Goal: Transaction & Acquisition: Purchase product/service

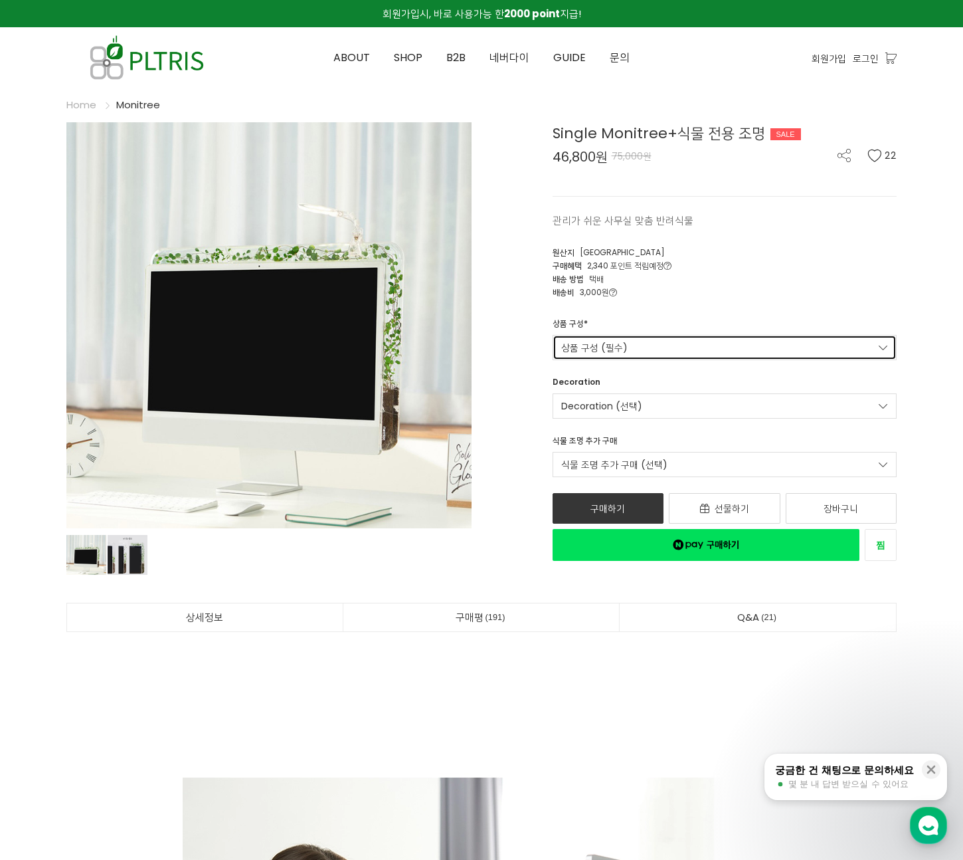
click at [718, 338] on link "상품 구성 (필수)" at bounding box center [725, 347] width 345 height 25
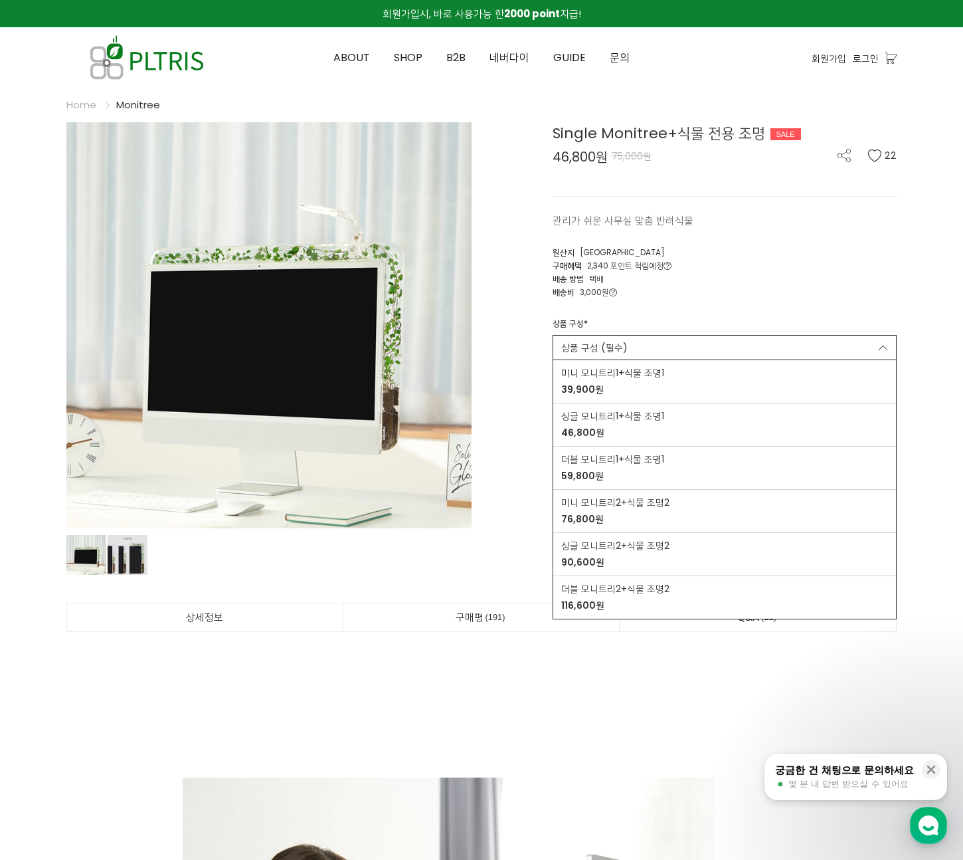
click at [731, 305] on div "Single Monitree+식물 전용 조명 SALE 46,800원 75,000원 22 관리가 쉬운 사무실 맞춤 반려식물 22 [GEOGRAP…" at bounding box center [694, 341] width 405 height 439
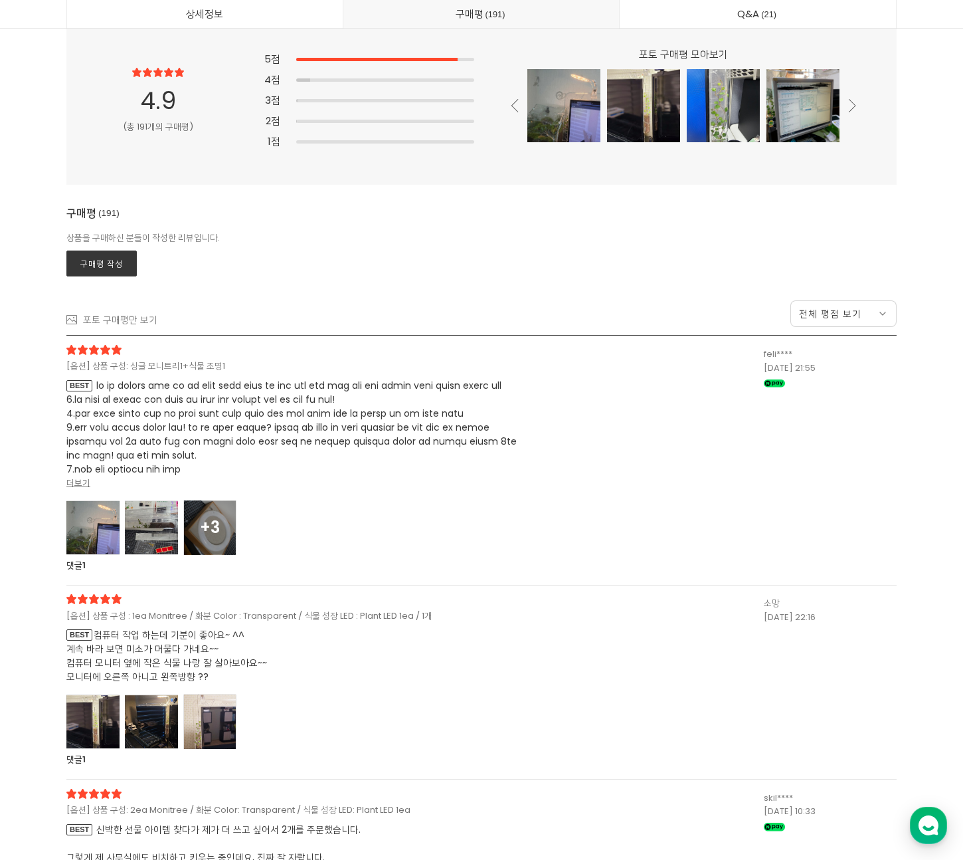
scroll to position [34658, 0]
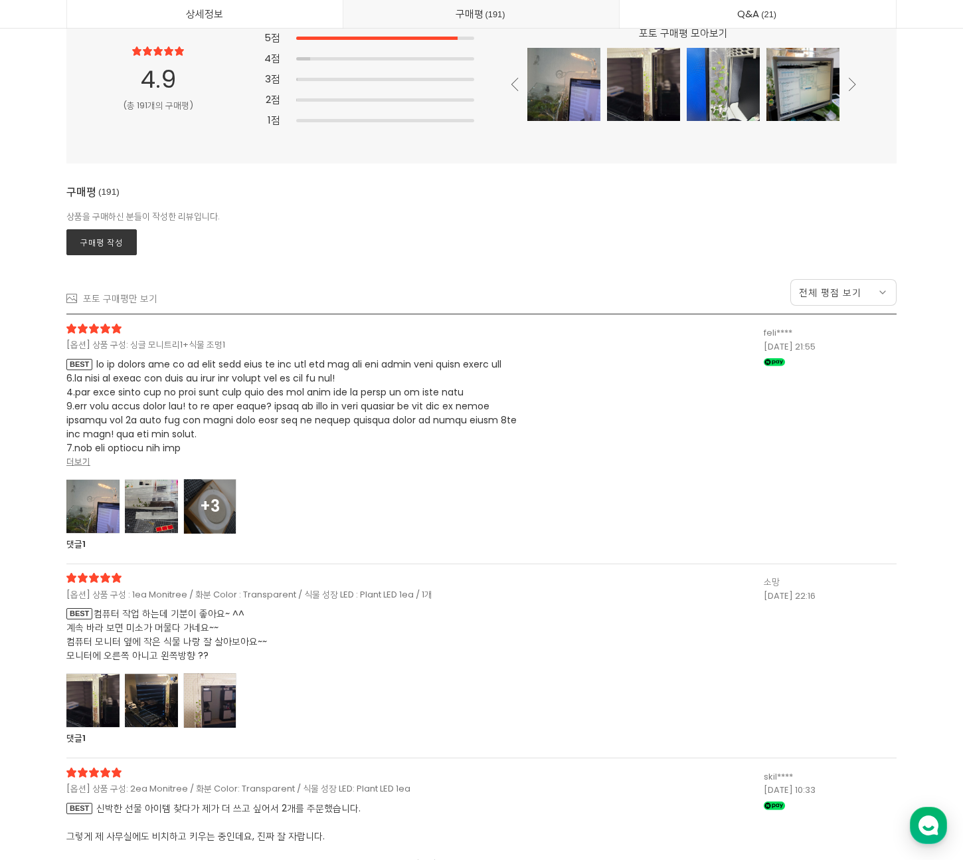
drag, startPoint x: 98, startPoint y: 505, endPoint x: 133, endPoint y: 496, distance: 35.6
click at [98, 505] on div at bounding box center [92, 506] width 53 height 54
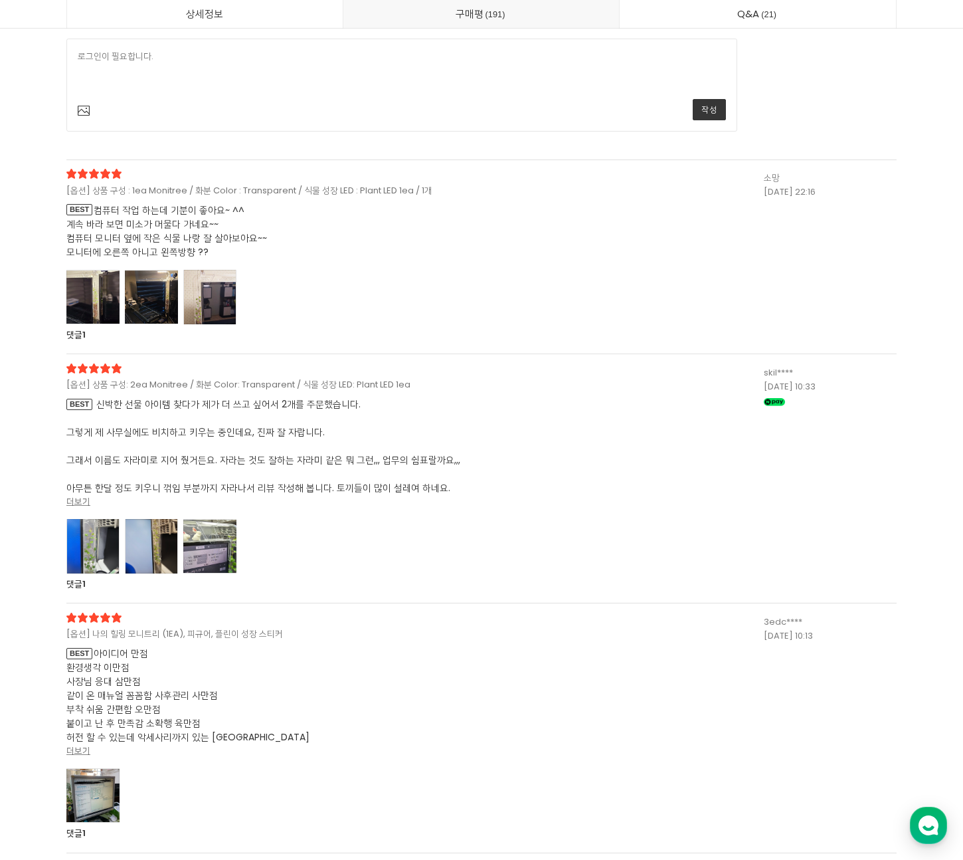
scroll to position [37760, 0]
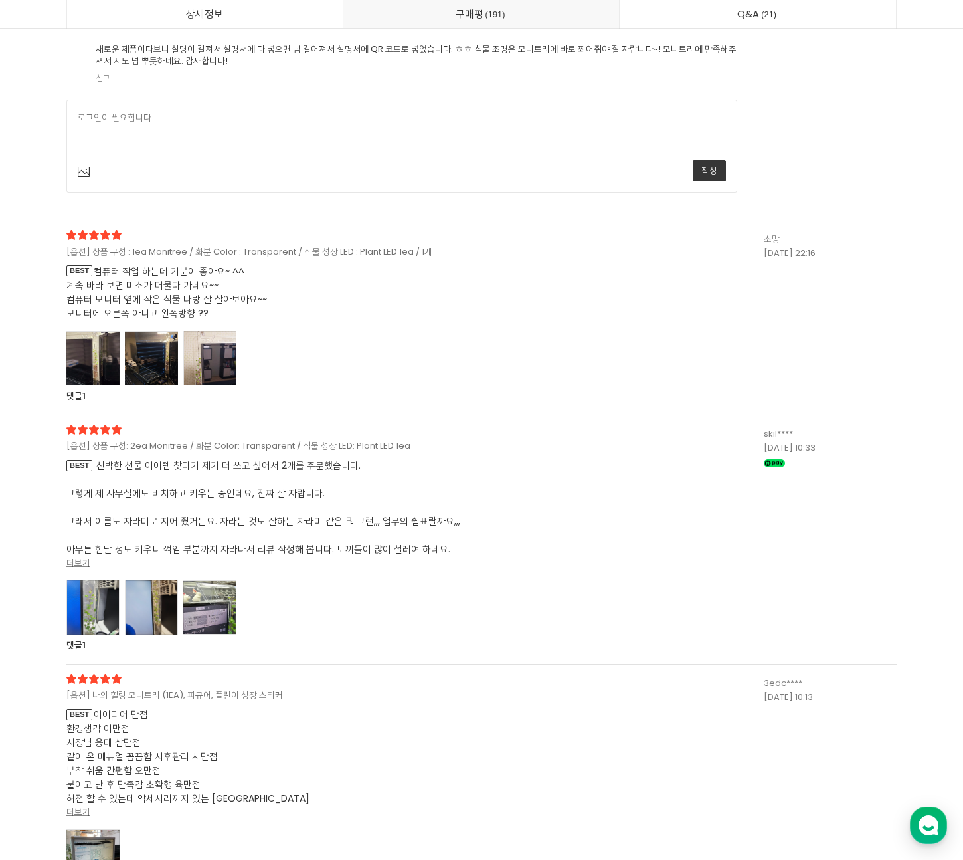
click at [102, 385] on div at bounding box center [92, 358] width 53 height 54
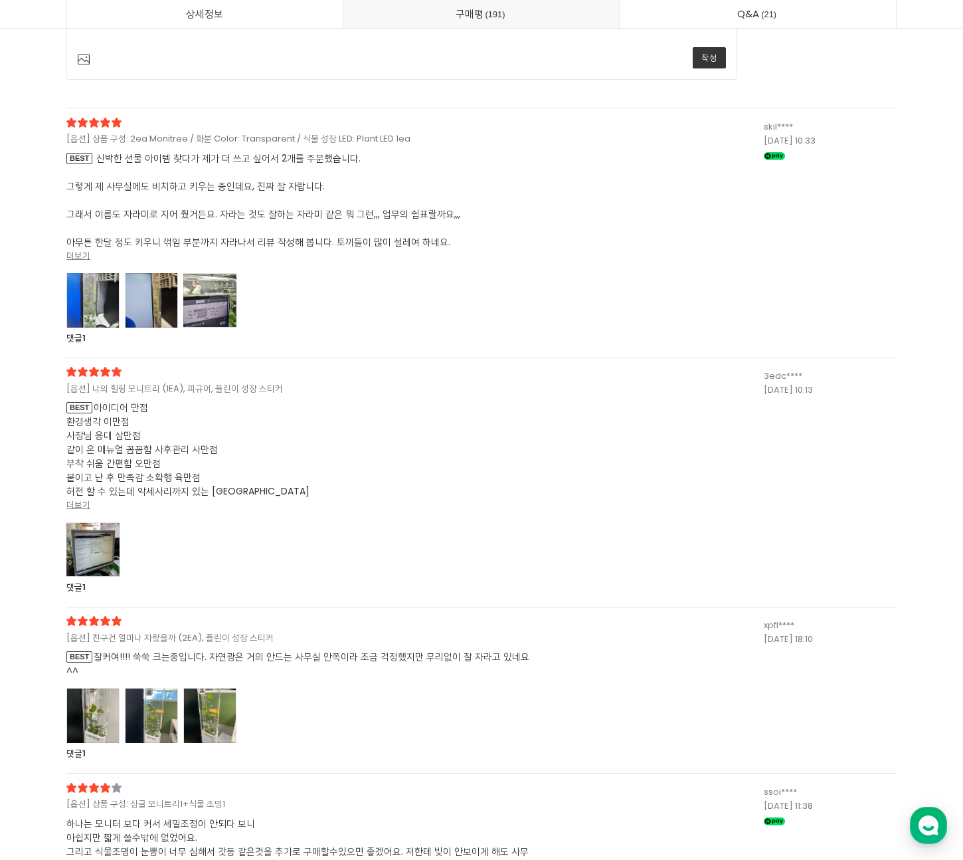
scroll to position [39963, 0]
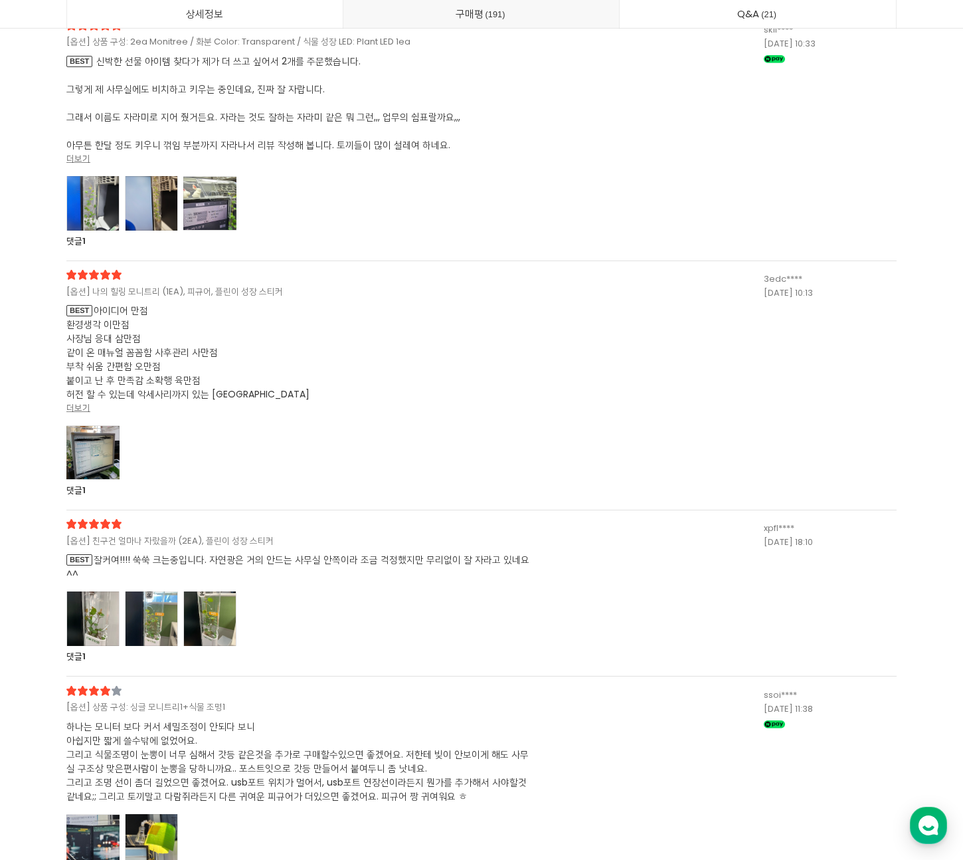
click at [92, 480] on div at bounding box center [92, 452] width 53 height 54
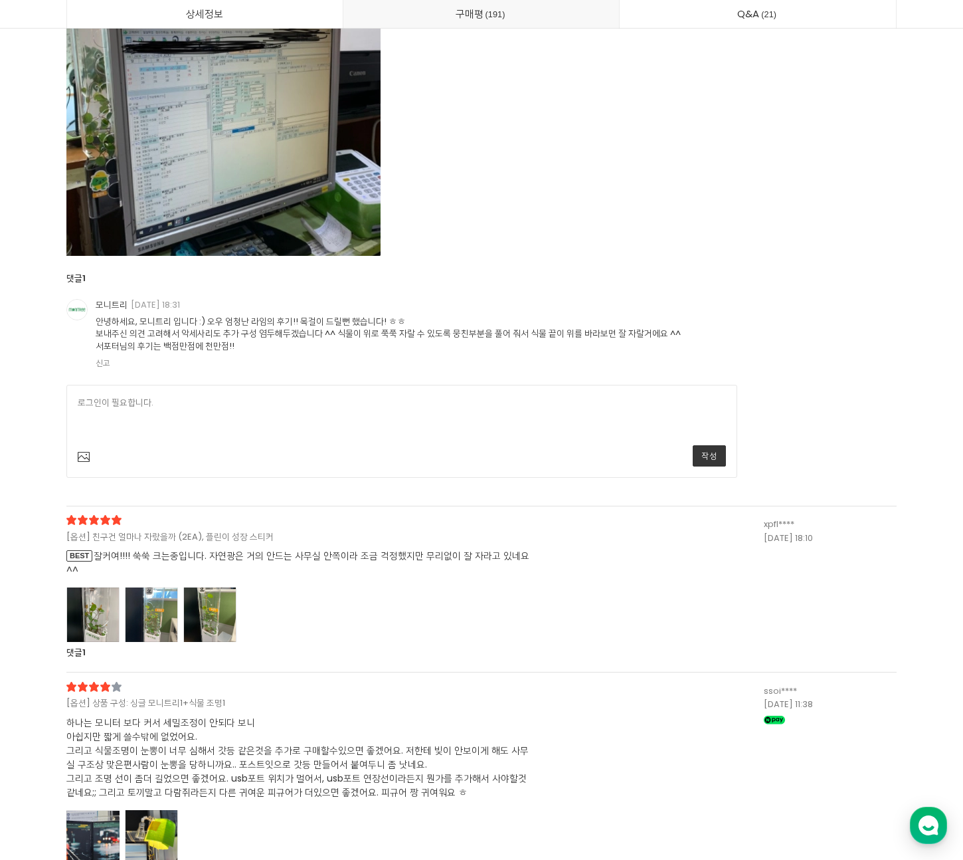
scroll to position [40672, 0]
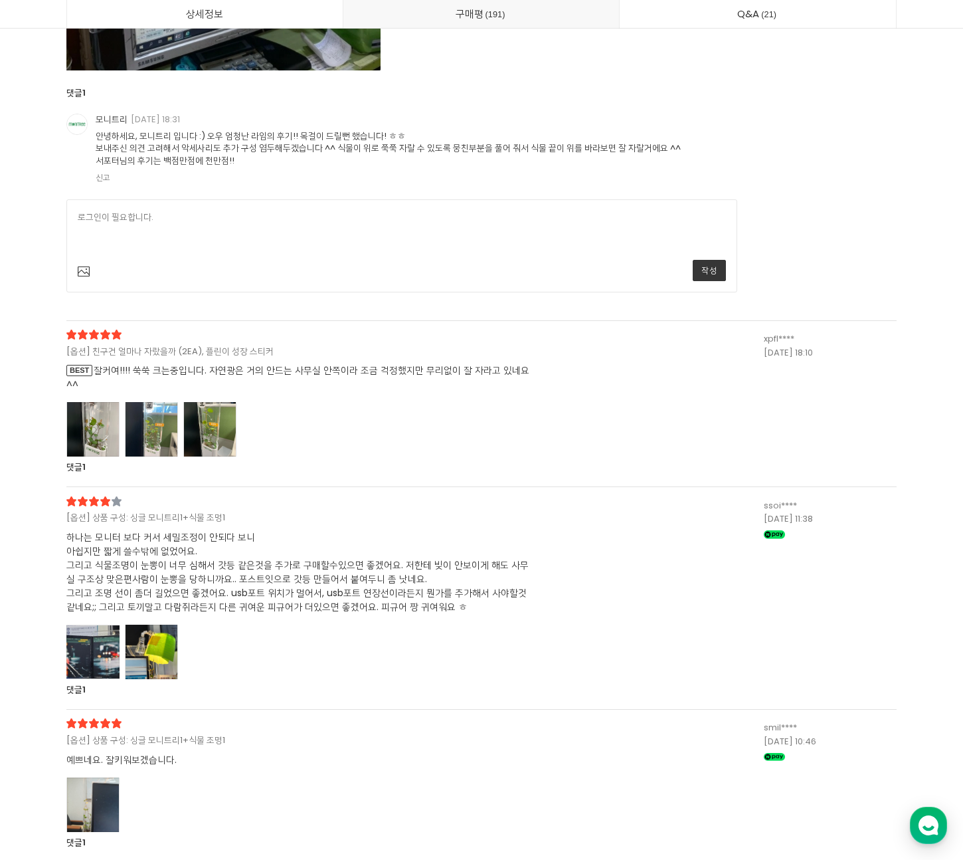
click at [104, 456] on div at bounding box center [92, 429] width 53 height 54
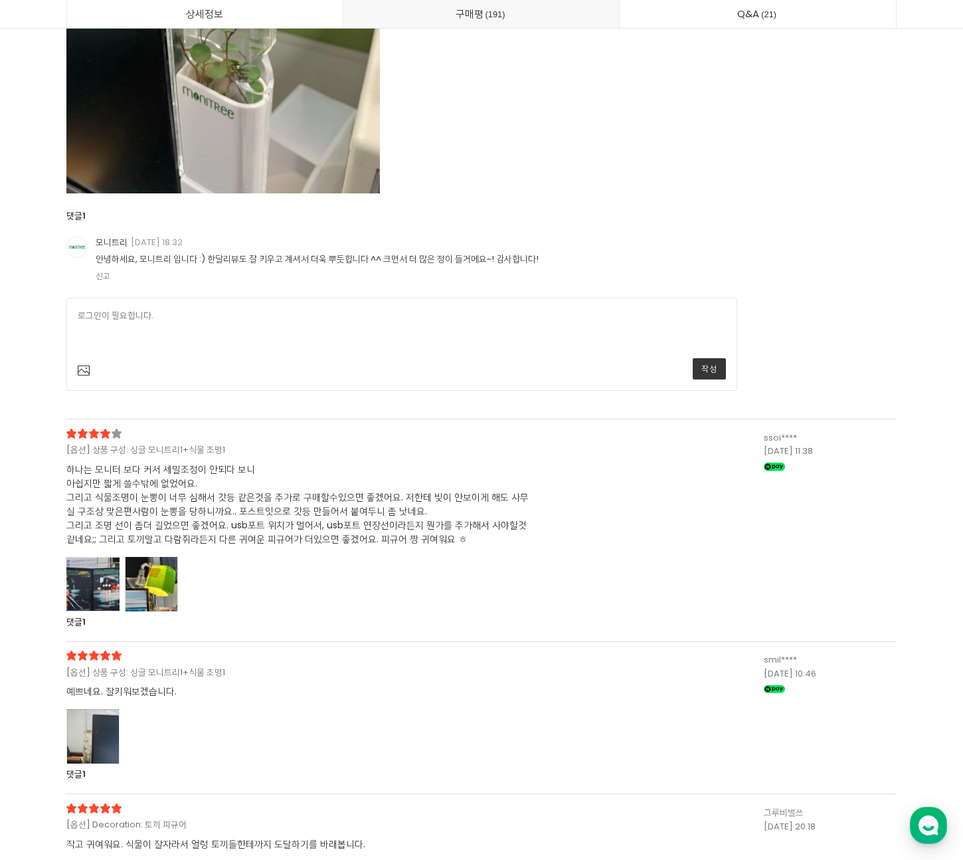
scroll to position [42170, 0]
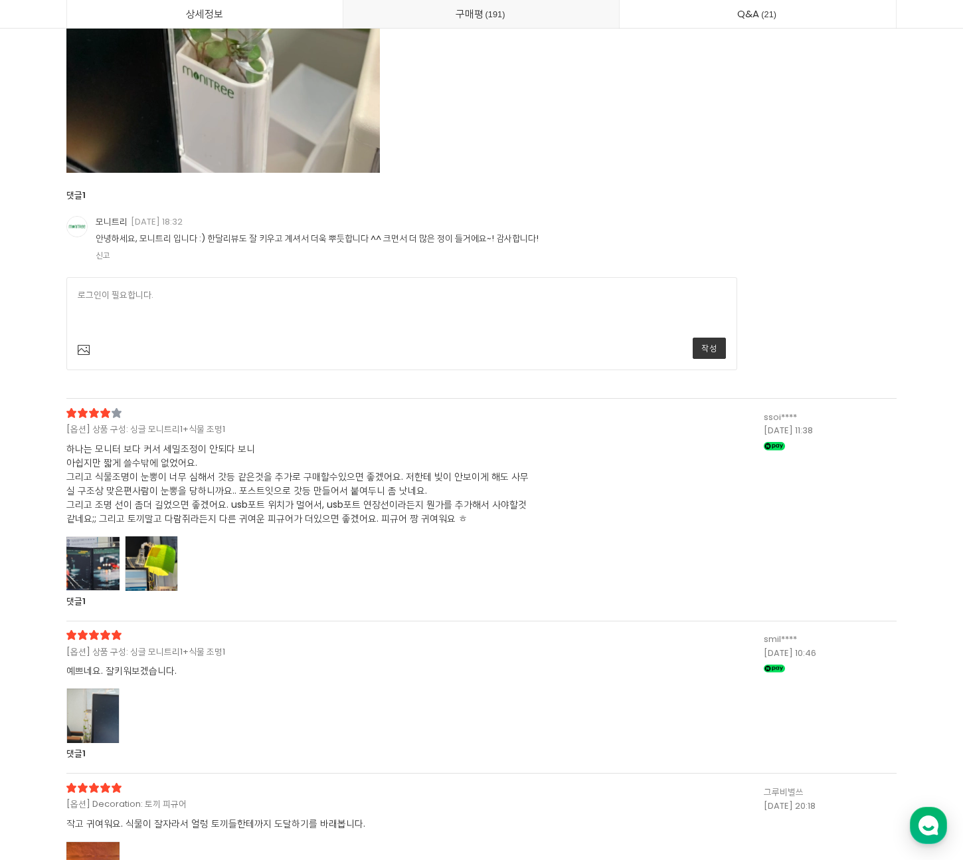
click at [104, 591] on div at bounding box center [92, 563] width 53 height 54
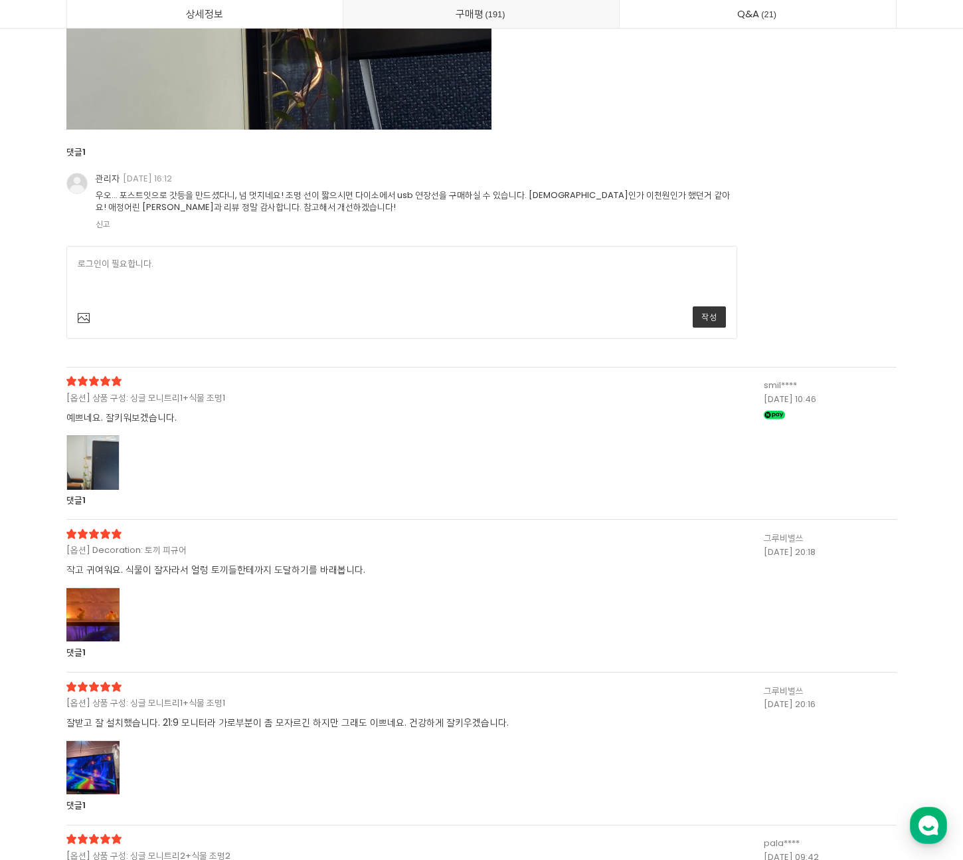
scroll to position [44112, 0]
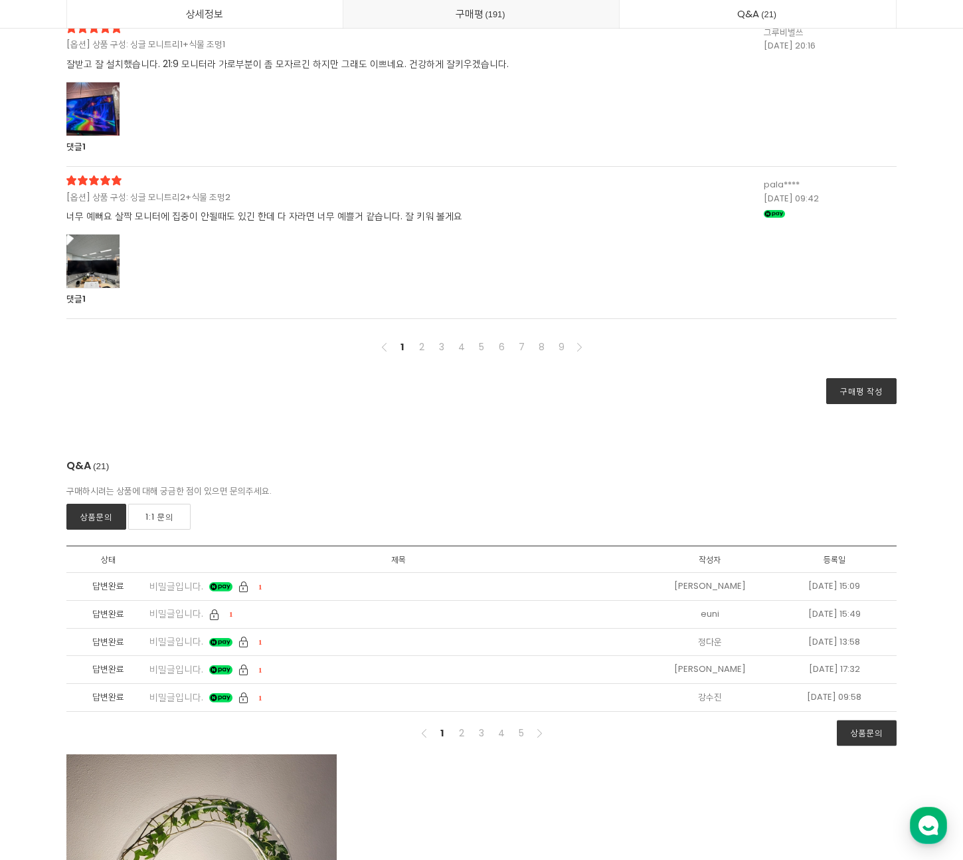
click at [82, 136] on div at bounding box center [92, 109] width 53 height 54
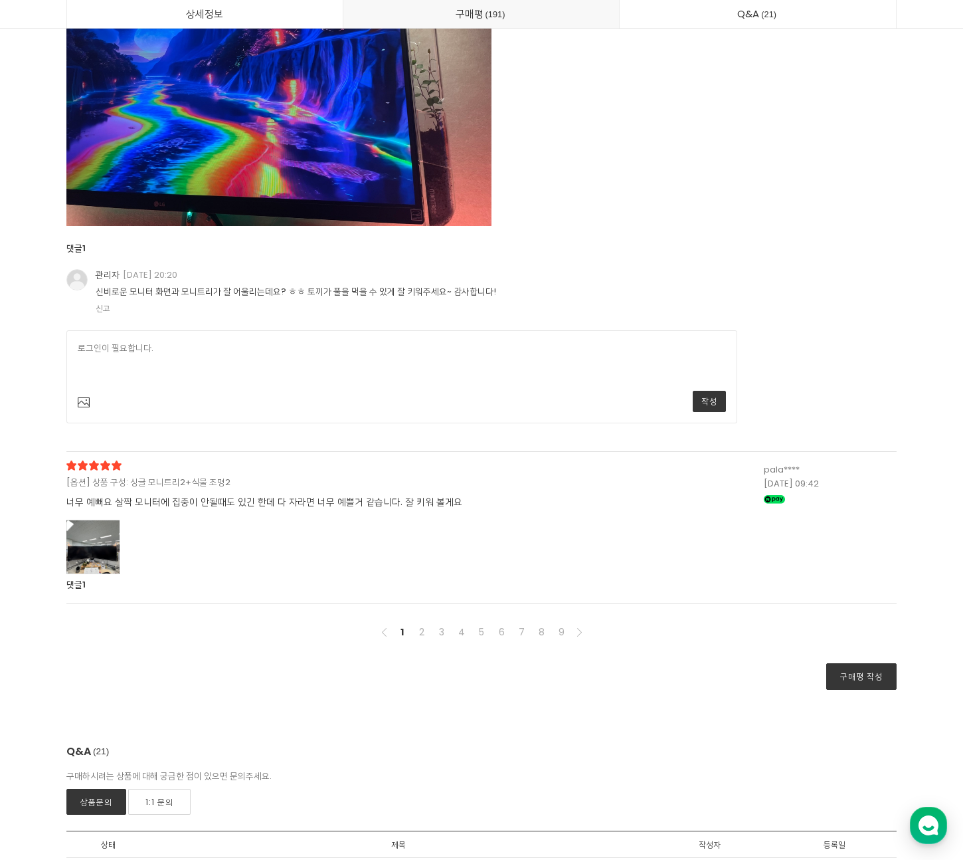
scroll to position [44296, 0]
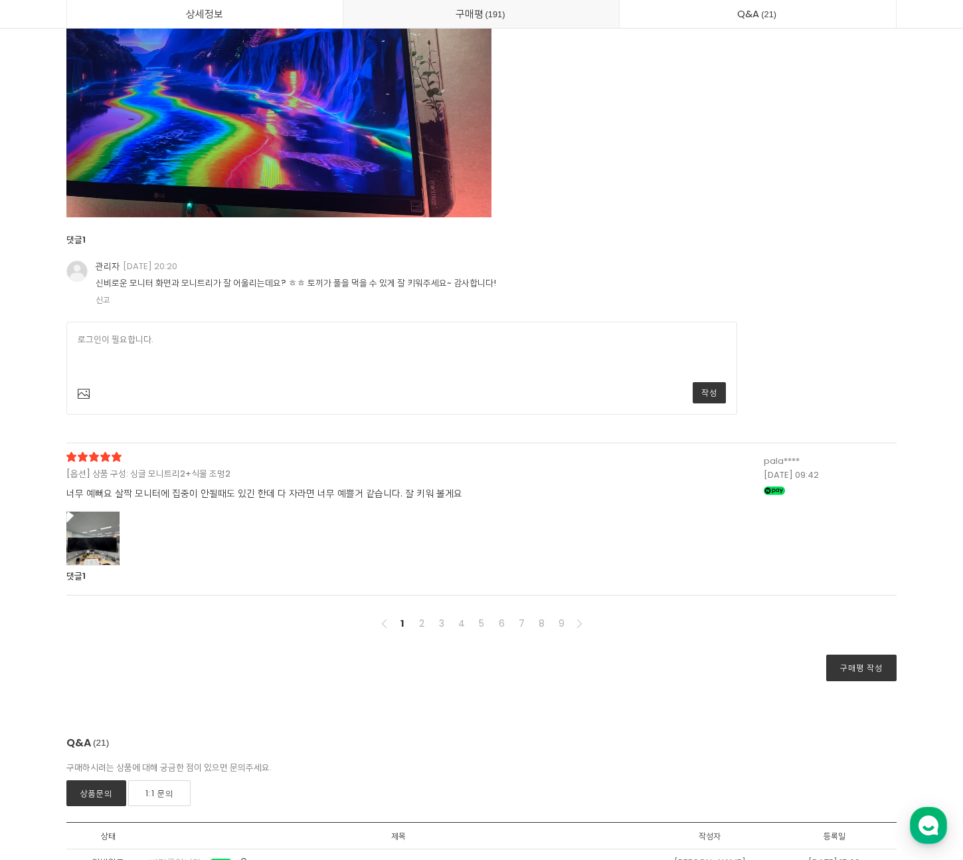
click at [94, 565] on div at bounding box center [92, 538] width 53 height 54
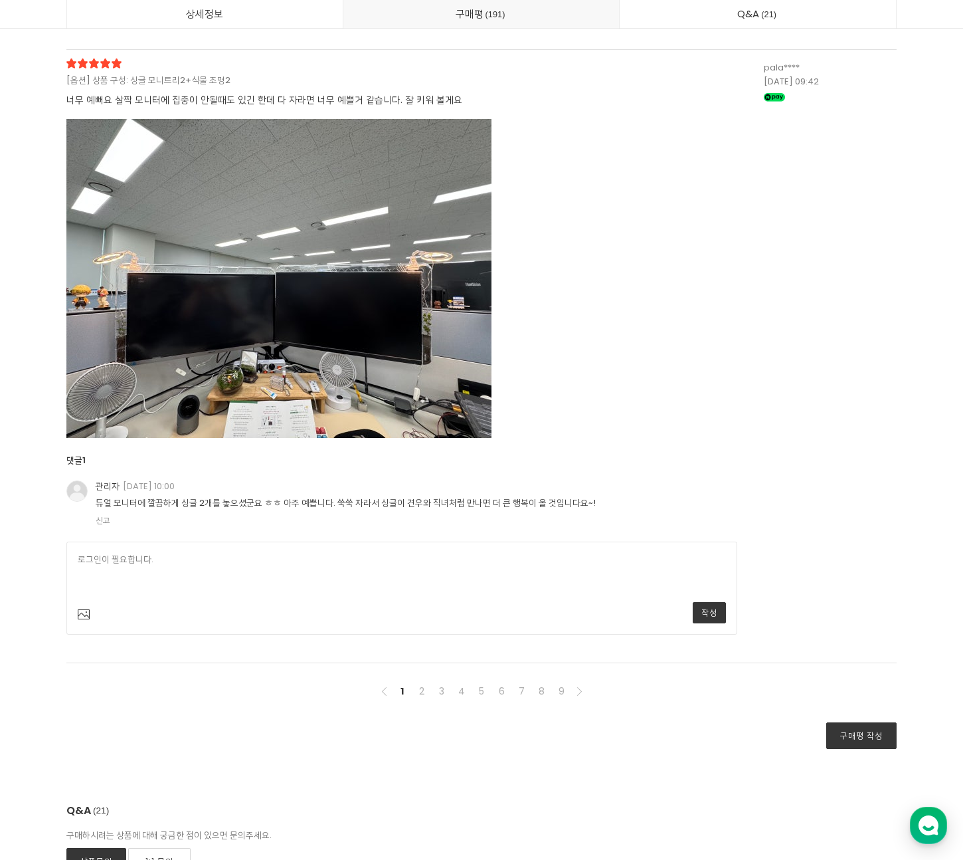
scroll to position [44710, 0]
